Goal: Task Accomplishment & Management: Use online tool/utility

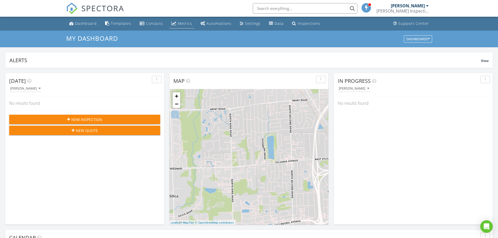
click at [175, 21] on div "Metrics" at bounding box center [173, 23] width 5 height 4
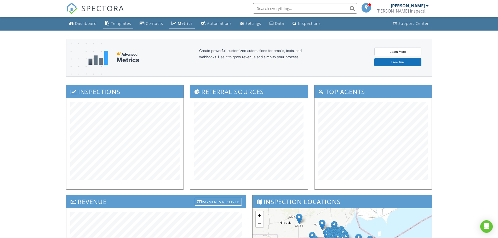
click at [118, 21] on div "Templates" at bounding box center [121, 23] width 20 height 5
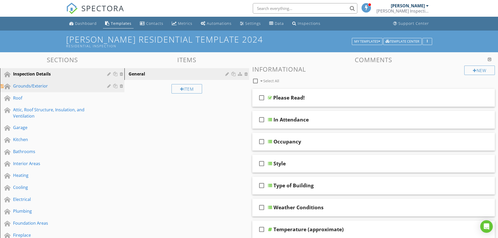
click at [26, 83] on div "Grounds/Exterior" at bounding box center [56, 86] width 87 height 6
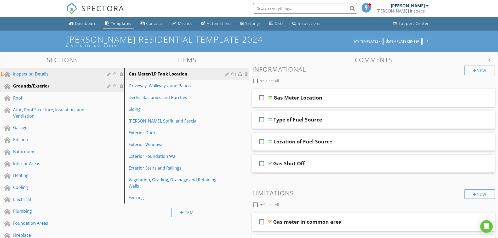
click at [26, 72] on div "Inspection Details" at bounding box center [56, 74] width 87 height 6
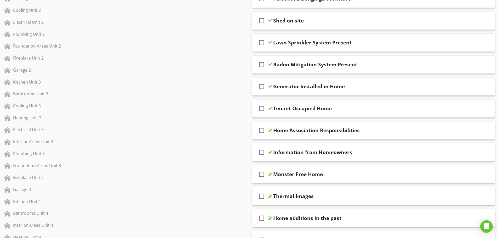
scroll to position [314, 0]
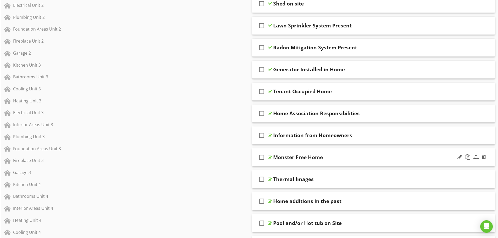
click at [365, 158] on div "Monster Free Home" at bounding box center [360, 157] width 174 height 6
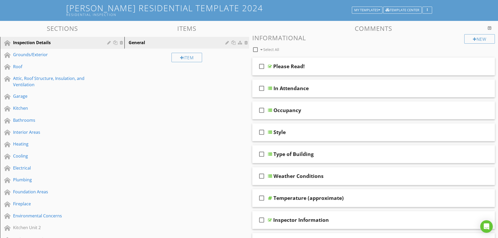
scroll to position [0, 0]
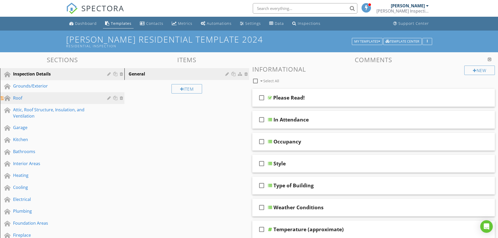
click at [16, 99] on div "Roof" at bounding box center [56, 98] width 87 height 6
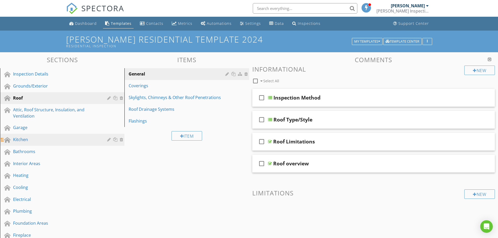
click at [19, 137] on div "Kitchen" at bounding box center [56, 139] width 87 height 6
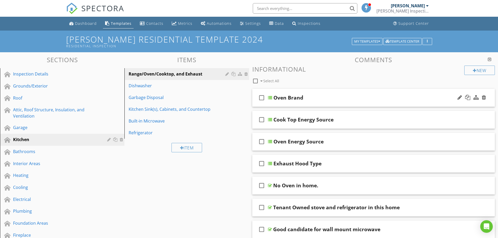
click at [334, 99] on div "Oven Brand" at bounding box center [360, 98] width 174 height 6
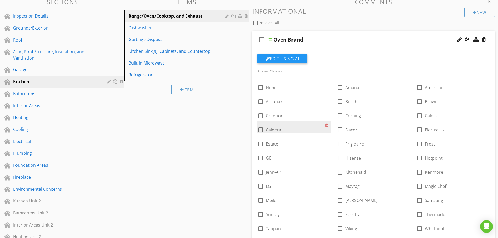
scroll to position [52, 0]
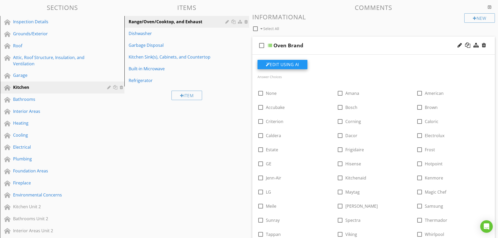
click at [288, 61] on button "Edit Using AI" at bounding box center [282, 64] width 50 height 9
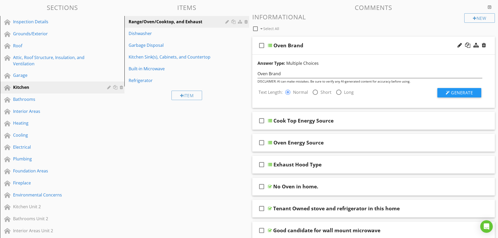
click at [256, 101] on div "Answer Type: Multiple Choices Oven Brand DISCLAIMER: AI can make mistakes. Be s…" at bounding box center [373, 81] width 243 height 53
click at [465, 92] on span "Generate" at bounding box center [462, 93] width 22 height 6
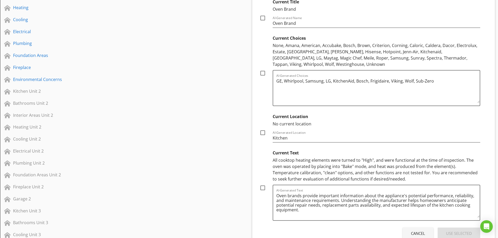
scroll to position [288, 0]
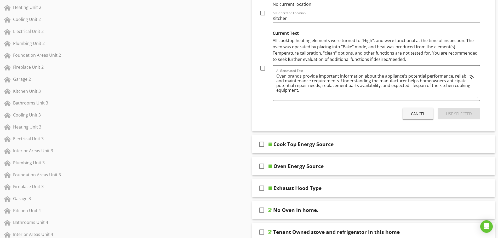
click at [411, 112] on div "Cancel" at bounding box center [418, 114] width 14 height 6
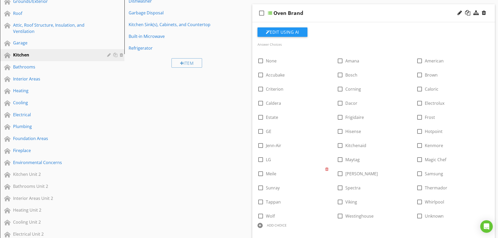
scroll to position [52, 0]
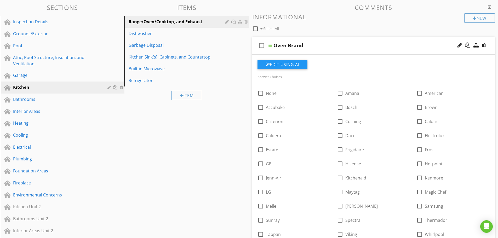
click at [330, 51] on div "check_box_outline_blank Oven Brand" at bounding box center [373, 46] width 243 height 18
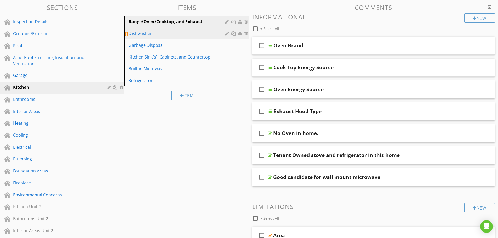
click at [140, 35] on div "Dishwasher" at bounding box center [178, 33] width 98 height 6
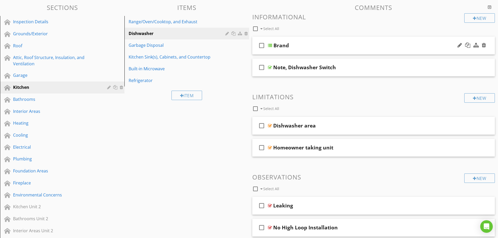
click at [317, 53] on div "check_box_outline_blank Brand" at bounding box center [373, 46] width 243 height 18
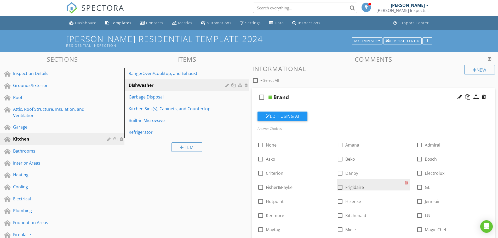
scroll to position [0, 0]
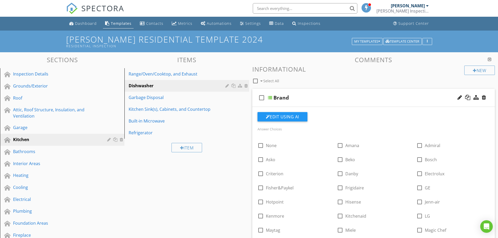
click at [353, 99] on div "Brand" at bounding box center [360, 98] width 174 height 6
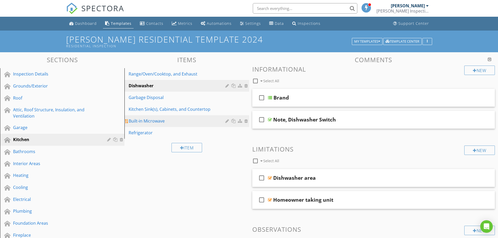
click at [143, 120] on div "Built-in Microwave" at bounding box center [178, 121] width 98 height 6
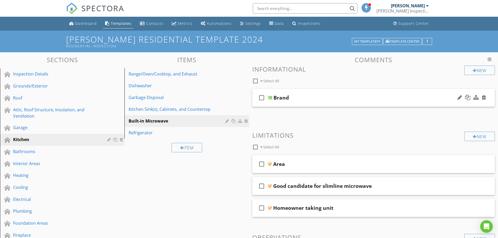
click at [330, 102] on div "check_box_outline_blank Brand" at bounding box center [373, 98] width 243 height 18
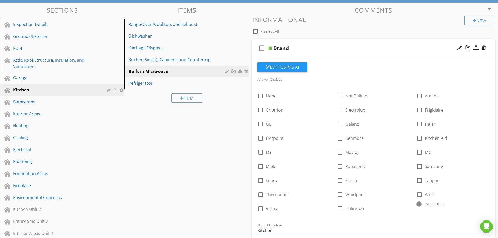
scroll to position [26, 0]
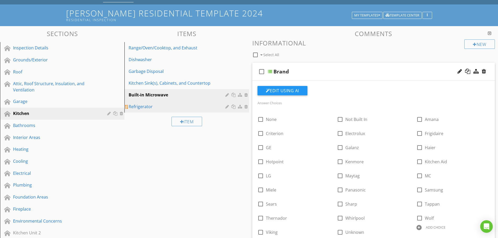
click at [139, 106] on div "Refrigerator" at bounding box center [178, 107] width 98 height 6
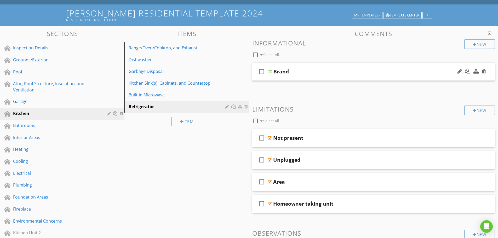
click at [347, 74] on div "Brand" at bounding box center [360, 71] width 174 height 6
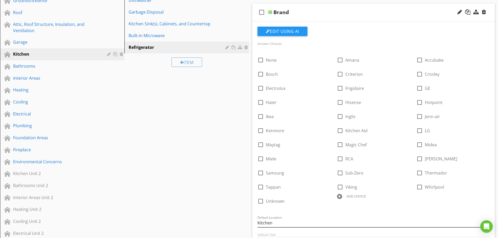
scroll to position [52, 0]
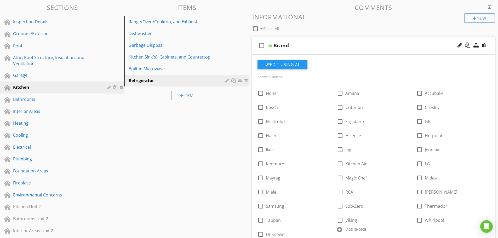
click at [308, 48] on div "Brand" at bounding box center [360, 45] width 174 height 6
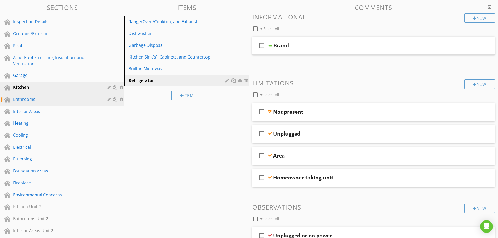
click at [20, 99] on div "Bathrooms" at bounding box center [56, 99] width 87 height 6
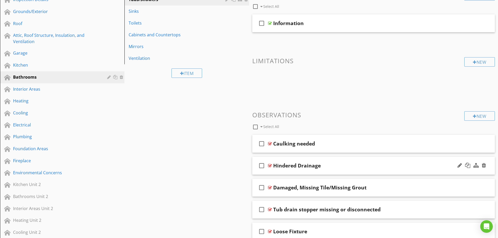
scroll to position [78, 0]
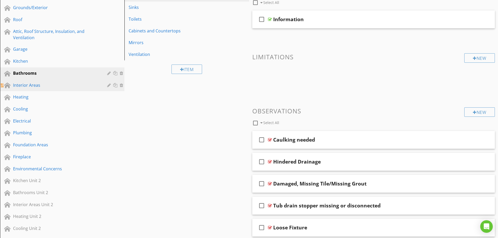
click at [25, 83] on div "Interior Areas" at bounding box center [56, 85] width 87 height 6
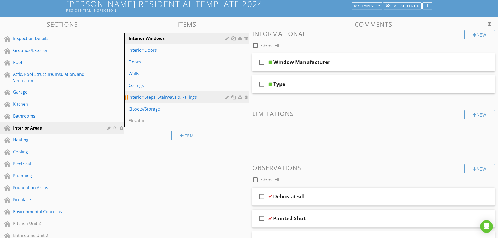
scroll to position [26, 0]
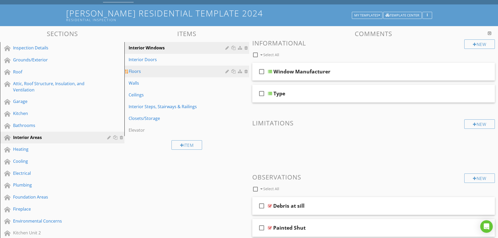
click at [137, 72] on div "Floors" at bounding box center [178, 71] width 98 height 6
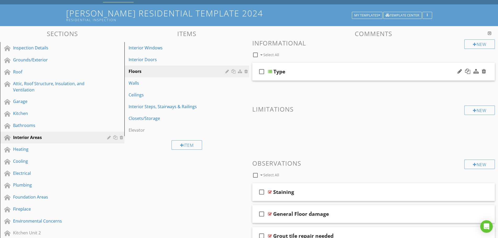
click at [337, 78] on div "check_box_outline_blank Type" at bounding box center [373, 72] width 243 height 18
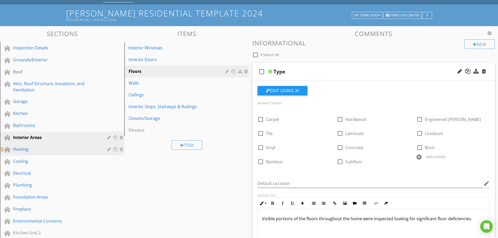
click at [20, 151] on div "Heating" at bounding box center [56, 149] width 87 height 6
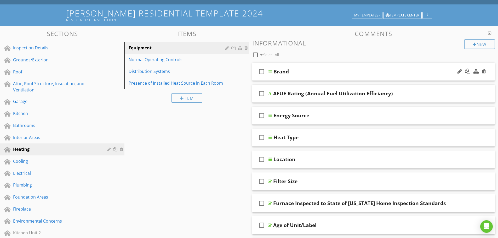
click at [340, 78] on div "check_box_outline_blank Brand" at bounding box center [373, 72] width 243 height 18
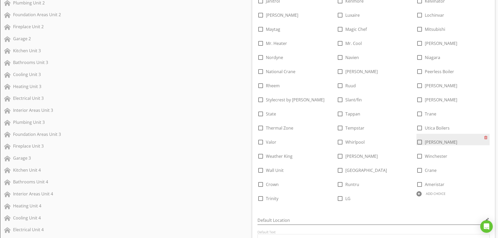
scroll to position [366, 0]
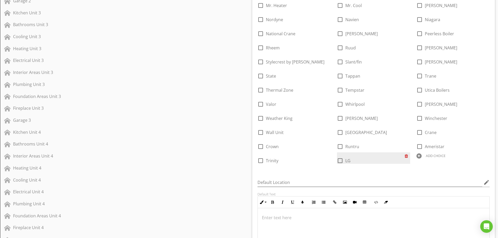
click at [406, 156] on div at bounding box center [407, 155] width 5 height 7
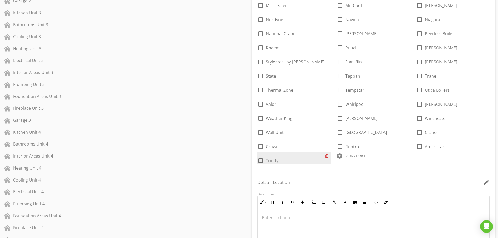
click at [326, 156] on div at bounding box center [327, 155] width 5 height 7
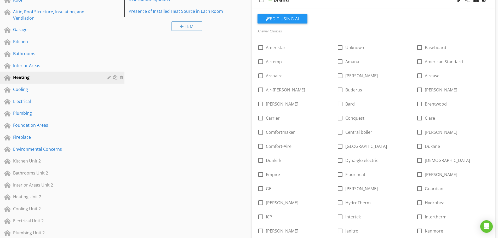
scroll to position [85, 0]
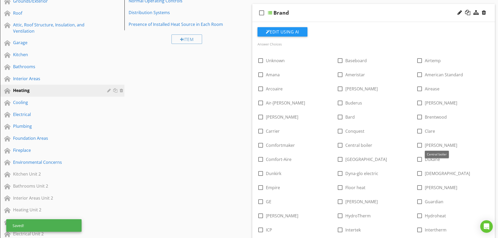
drag, startPoint x: 436, startPoint y: 145, endPoint x: 384, endPoint y: 108, distance: 63.4
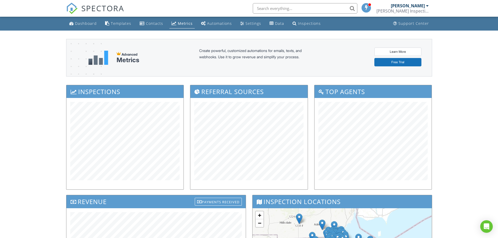
click at [117, 20] on link "Templates" at bounding box center [118, 24] width 30 height 10
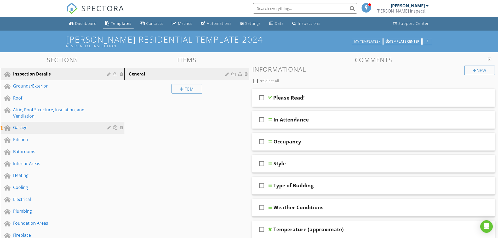
click at [23, 127] on div "Garage" at bounding box center [56, 127] width 87 height 6
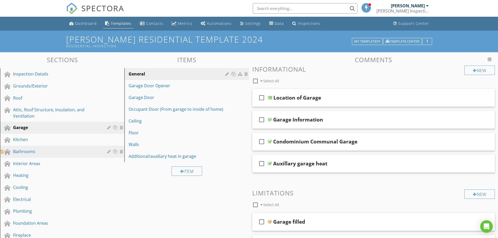
click at [19, 151] on div "Bathrooms" at bounding box center [56, 151] width 87 height 6
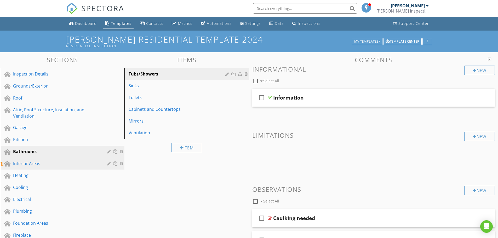
click at [21, 163] on div "Interior Areas" at bounding box center [56, 163] width 87 height 6
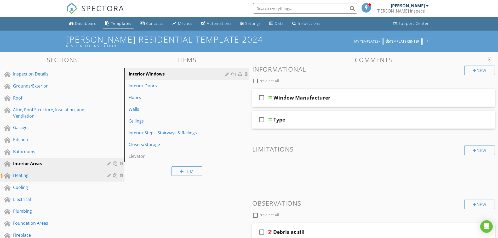
click at [21, 176] on div "Heating" at bounding box center [56, 175] width 87 height 6
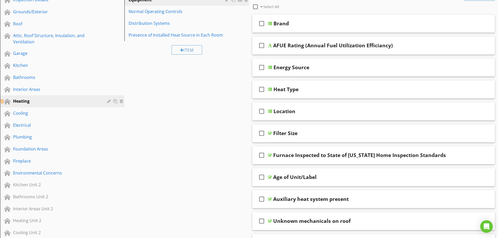
scroll to position [78, 0]
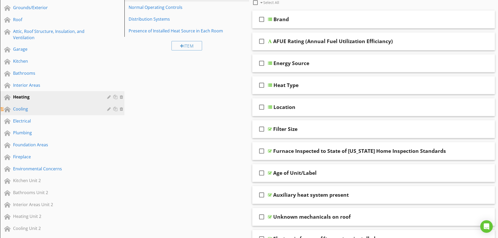
click at [21, 110] on div "Cooling" at bounding box center [56, 109] width 87 height 6
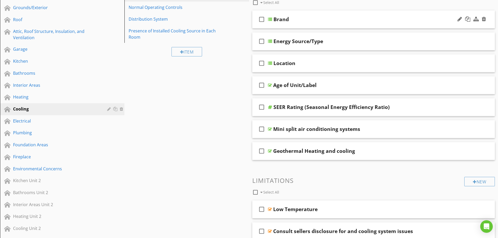
click at [299, 26] on div "check_box_outline_blank Brand" at bounding box center [373, 19] width 243 height 18
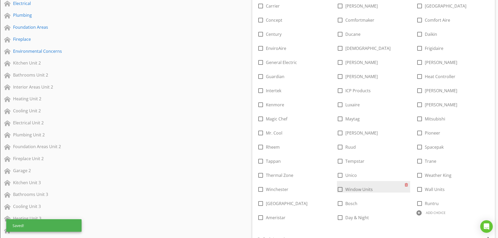
scroll to position [214, 0]
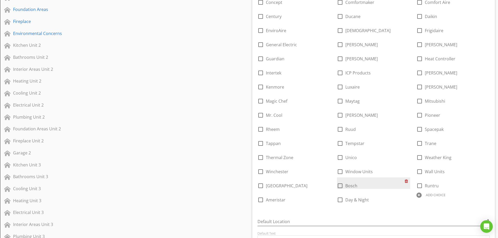
click at [406, 181] on div at bounding box center [407, 180] width 5 height 7
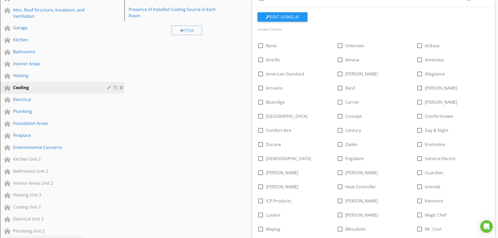
scroll to position [97, 0]
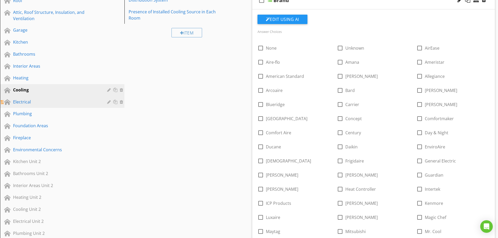
click at [19, 99] on div "Electrical" at bounding box center [56, 102] width 87 height 6
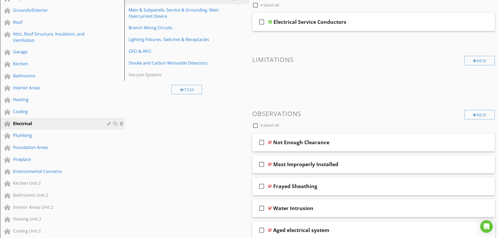
scroll to position [19, 0]
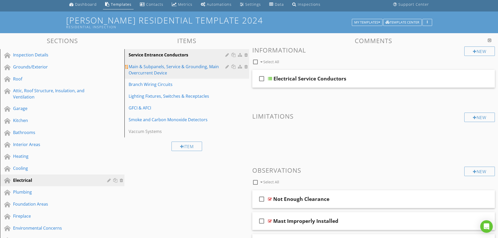
click at [142, 71] on div "Main & Subpanels, Service & Grounding, Main Overcurrent Device" at bounding box center [178, 70] width 98 height 13
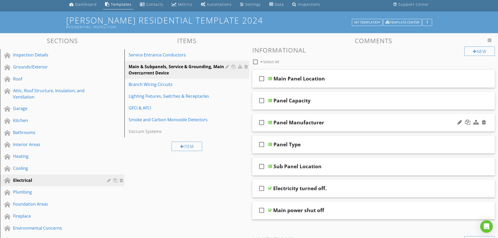
click at [336, 124] on div "Panel Manufacturer" at bounding box center [360, 122] width 174 height 6
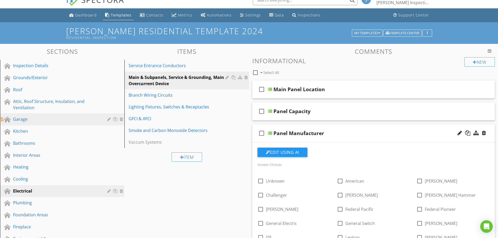
scroll to position [0, 0]
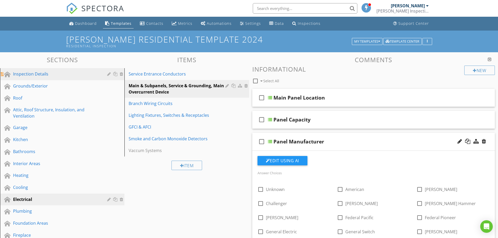
click at [14, 75] on div "Inspection Details" at bounding box center [56, 74] width 87 height 6
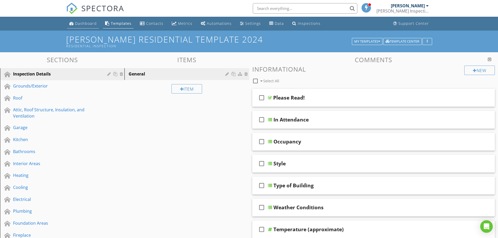
click at [83, 23] on div "Dashboard" at bounding box center [86, 23] width 22 height 5
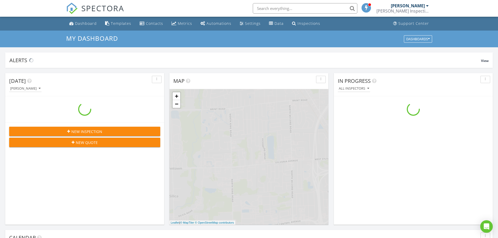
scroll to position [484, 506]
